Goal: Task Accomplishment & Management: Use online tool/utility

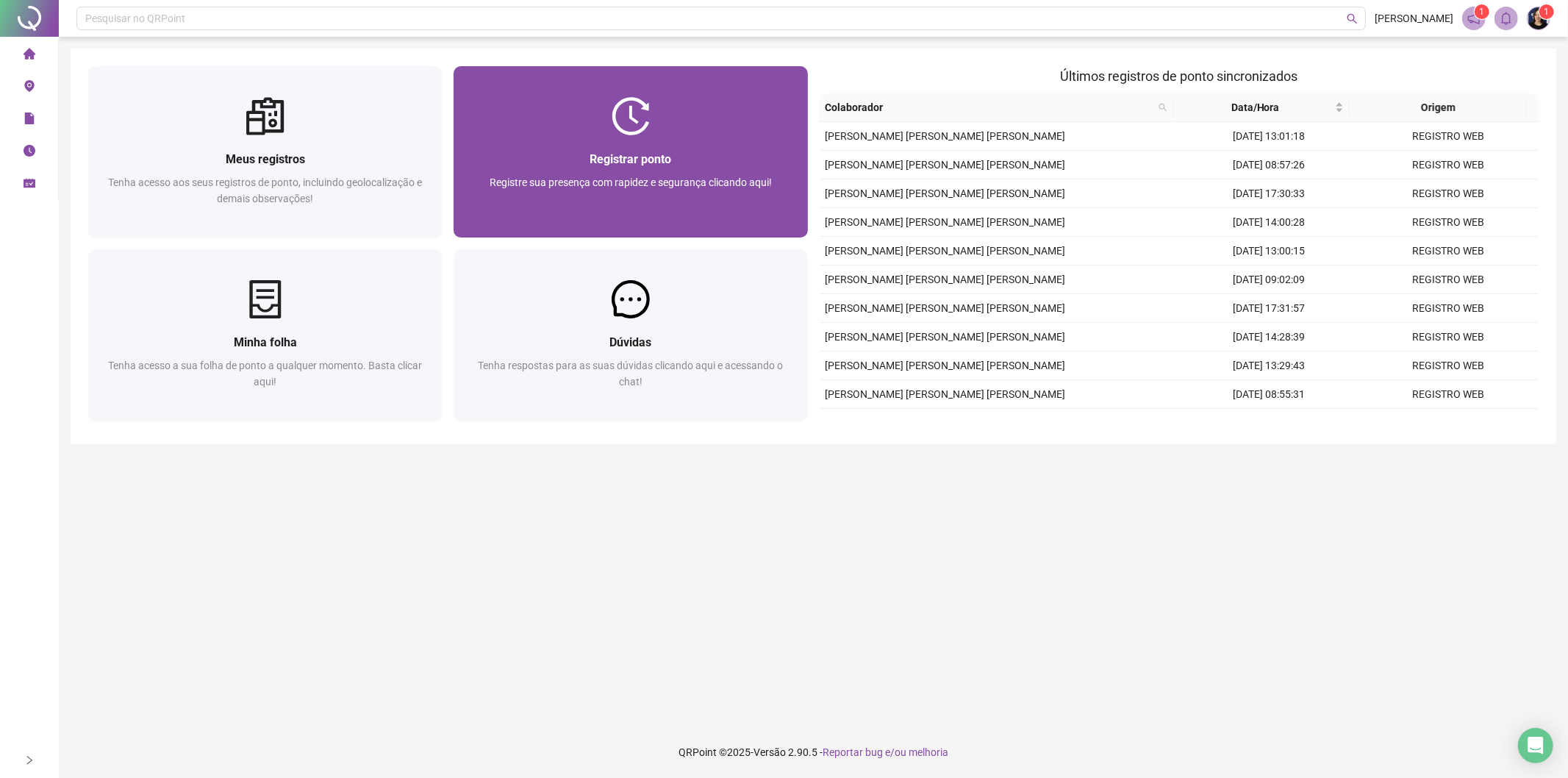
click at [624, 219] on div "Registre sua presença com rapidez e segurança clicando aqui!" at bounding box center [630, 198] width 318 height 48
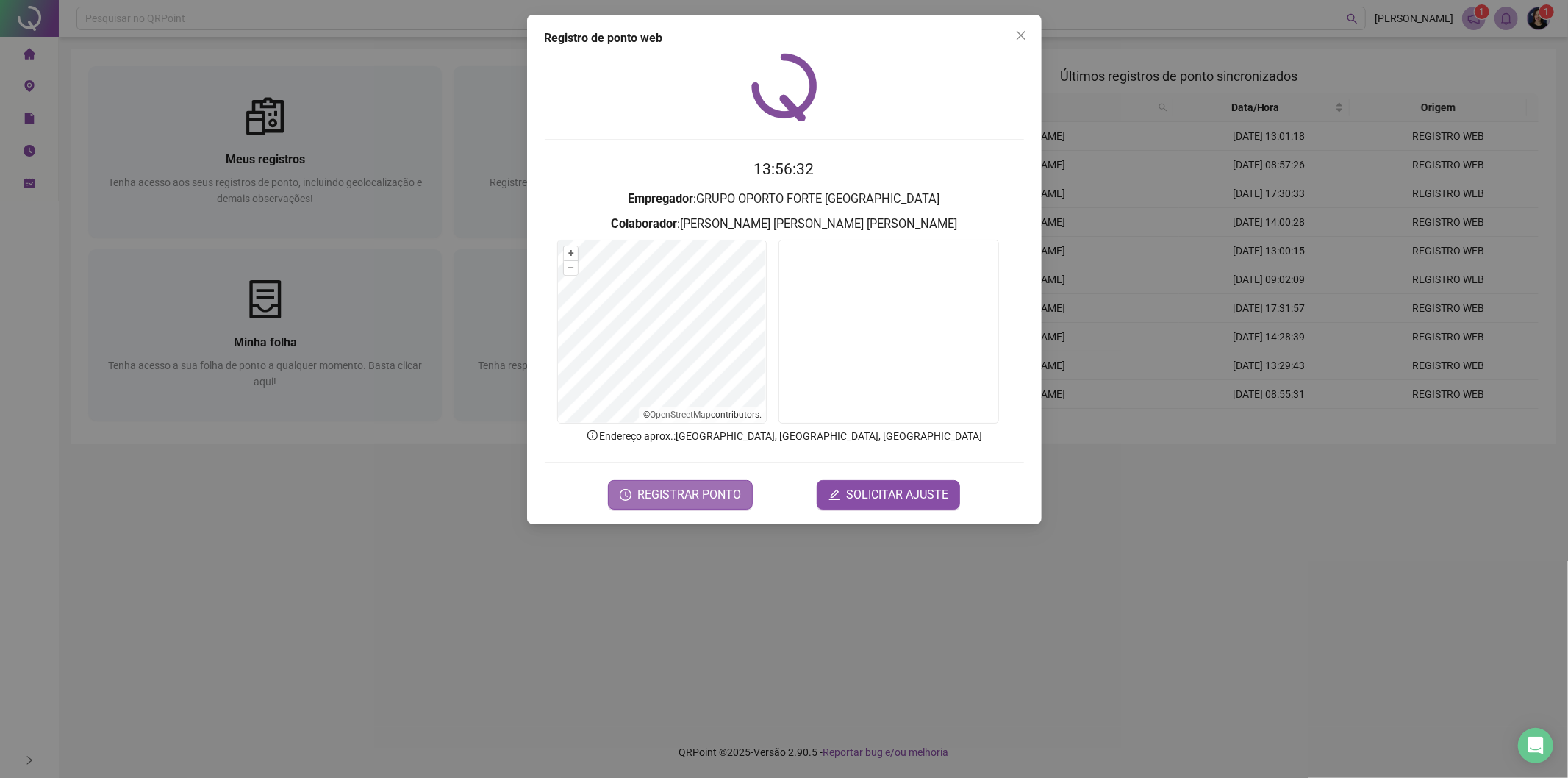
click at [663, 504] on button "REGISTRAR PONTO" at bounding box center [680, 494] width 145 height 29
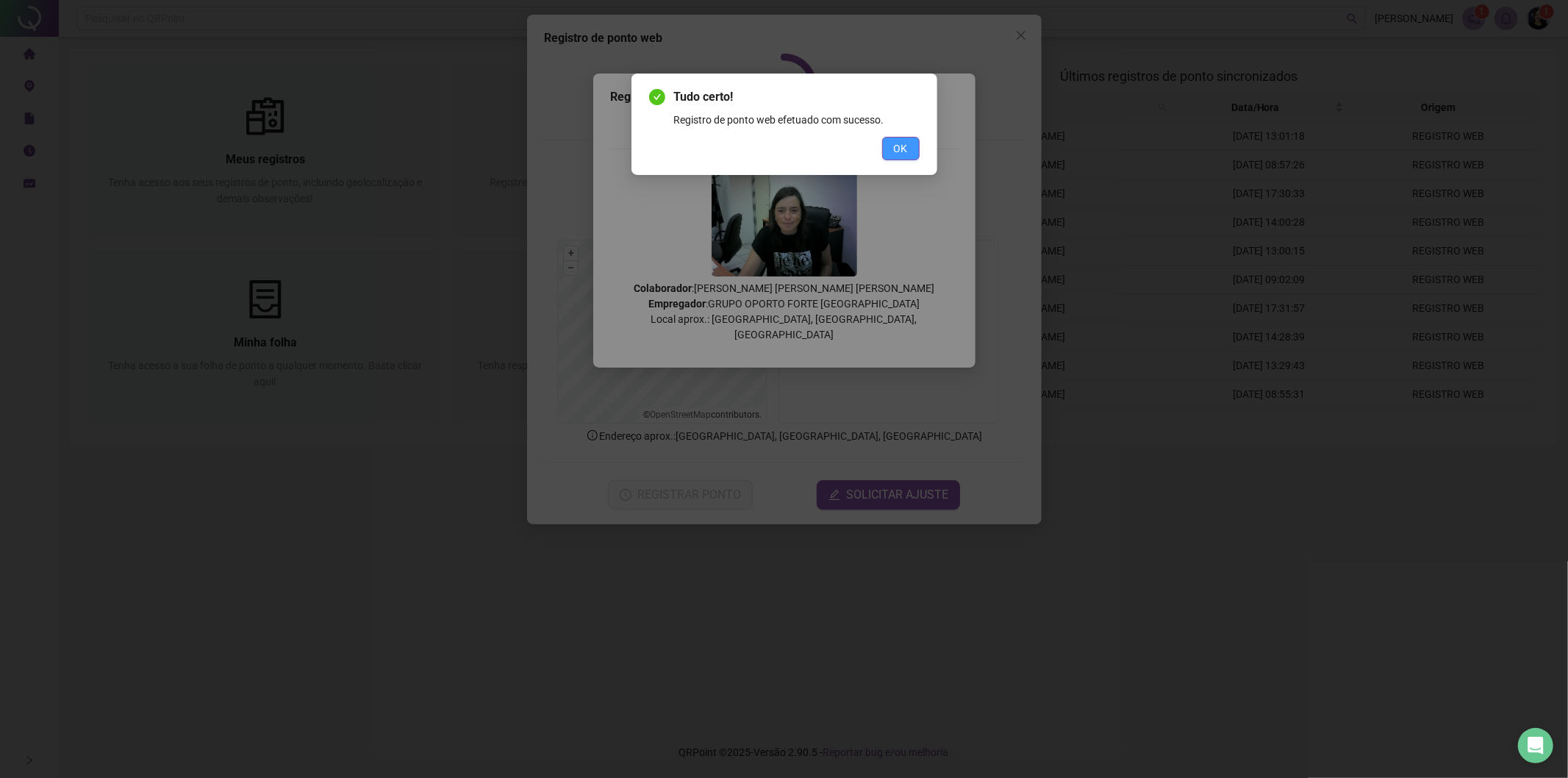
click at [888, 141] on button "OK" at bounding box center [901, 148] width 38 height 23
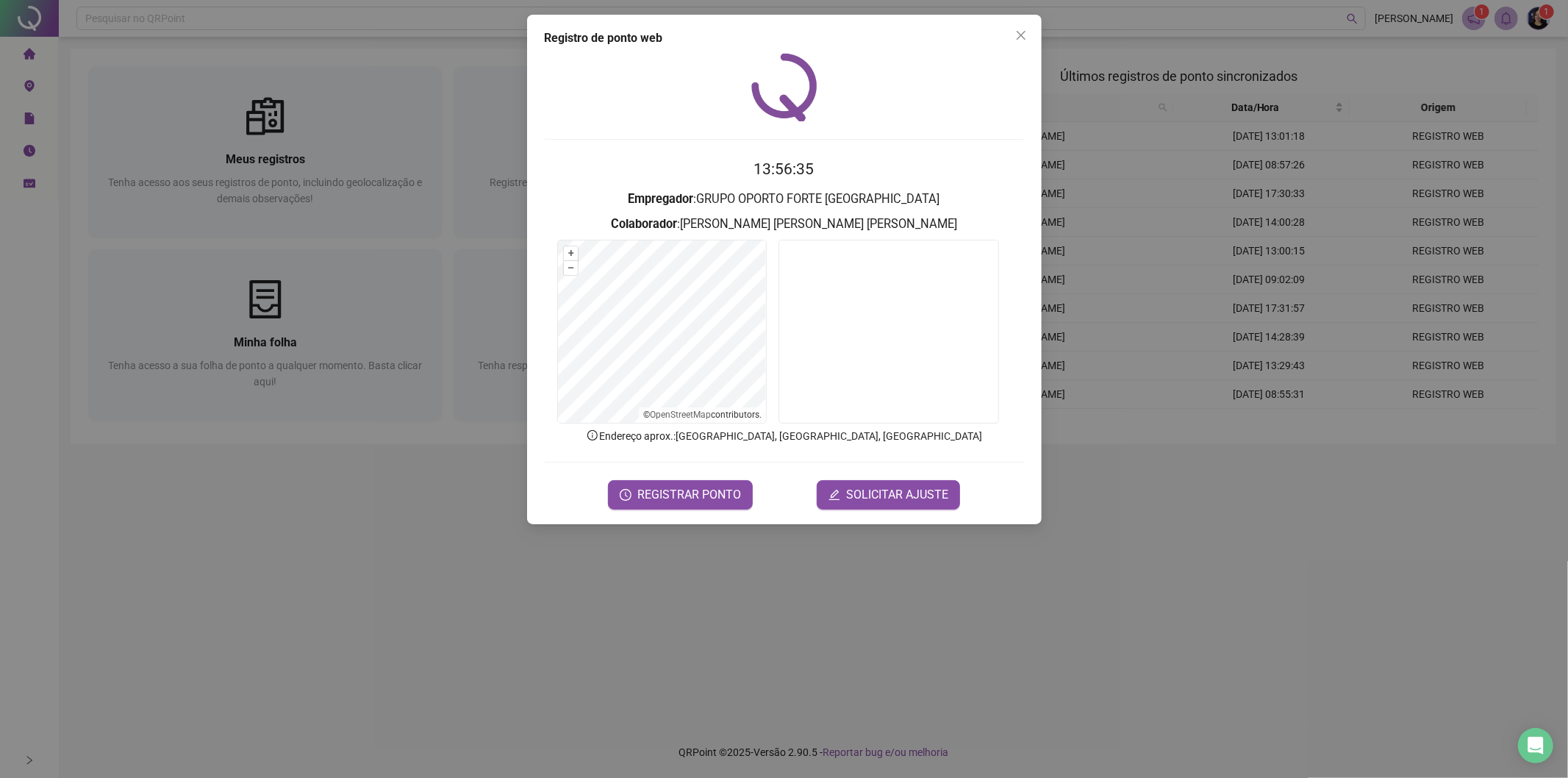
drag, startPoint x: 1015, startPoint y: 35, endPoint x: 1001, endPoint y: 40, distance: 14.9
click at [1013, 35] on span "Close" at bounding box center [1021, 36] width 23 height 12
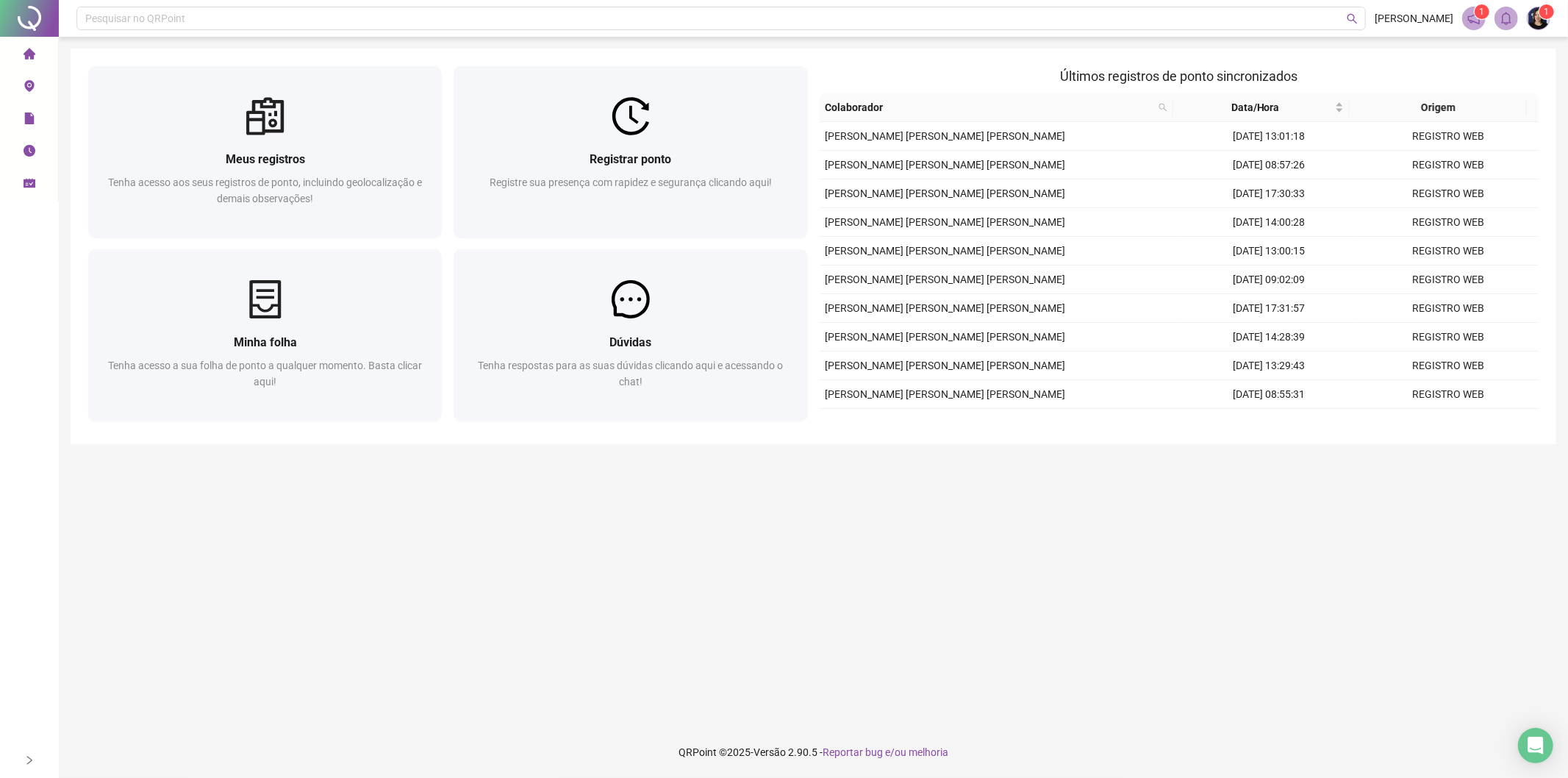
click at [33, 178] on icon "schedule" at bounding box center [29, 183] width 12 height 12
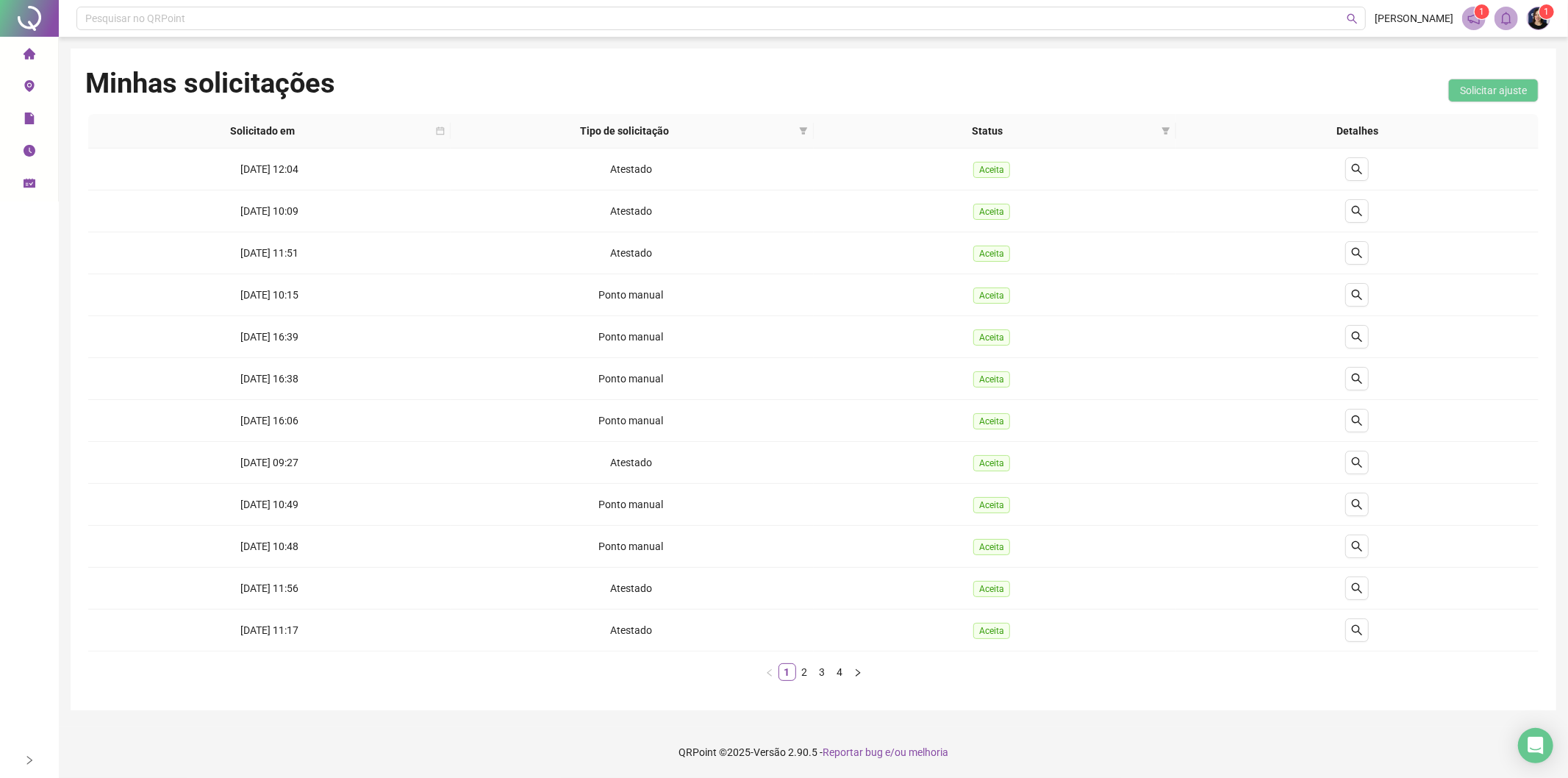
click at [19, 55] on li "Página inicial" at bounding box center [29, 54] width 52 height 29
